Goal: Transaction & Acquisition: Purchase product/service

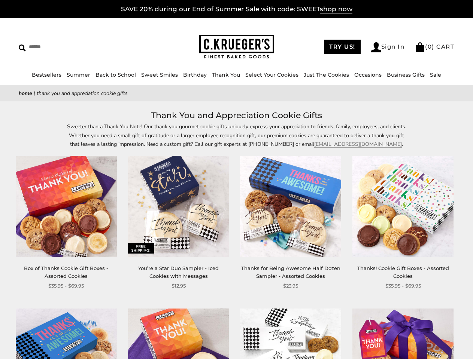
click at [236, 180] on div "**********" at bounding box center [285, 223] width 112 height 134
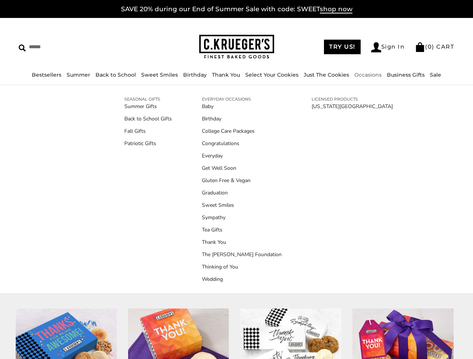
click at [365, 75] on link "Occasions" at bounding box center [367, 75] width 27 height 7
click at [236, 234] on ul "Baby Birthday College Care Packages Congratulations Everyday Get Well Soon Glut…" at bounding box center [242, 193] width 80 height 181
